Goal: Task Accomplishment & Management: Manage account settings

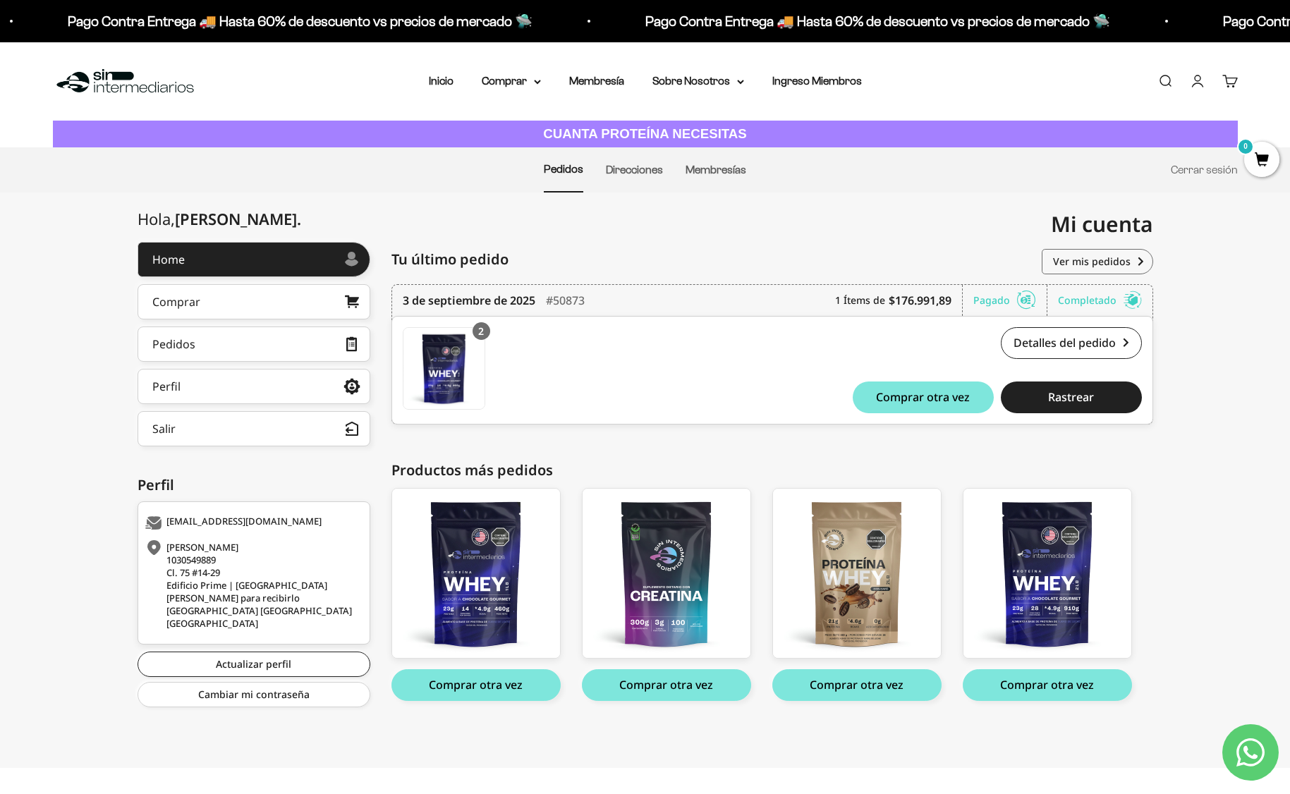
scroll to position [11, 0]
click at [630, 149] on li "Direcciones" at bounding box center [634, 170] width 57 height 44
click at [630, 164] on link "Direcciones" at bounding box center [634, 170] width 57 height 12
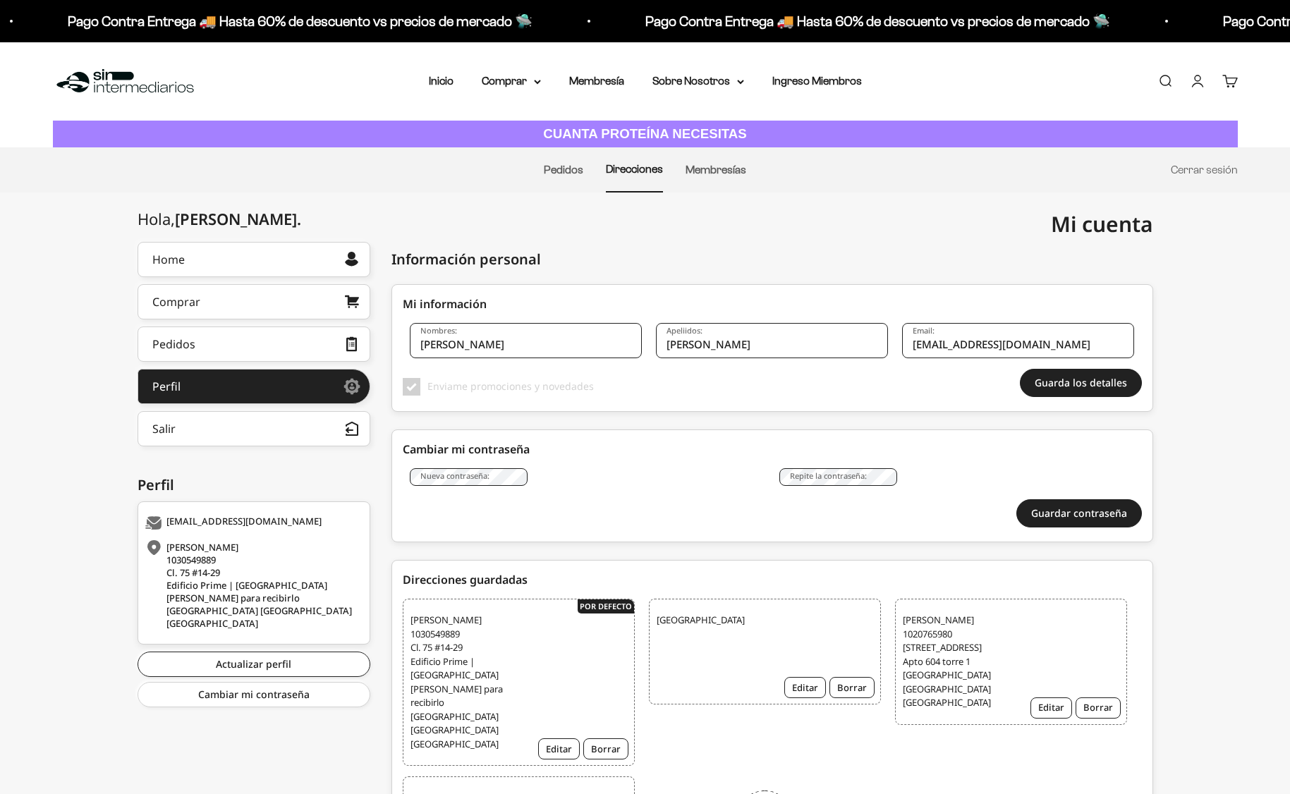
checkbox input "true"
click at [583, 171] on ul "Pedidos Direcciones Membresías Cerrar sesión" at bounding box center [645, 169] width 1185 height 45
click at [574, 170] on link "Pedidos" at bounding box center [563, 170] width 39 height 12
